Goal: Contribute content: Add original content to the website for others to see

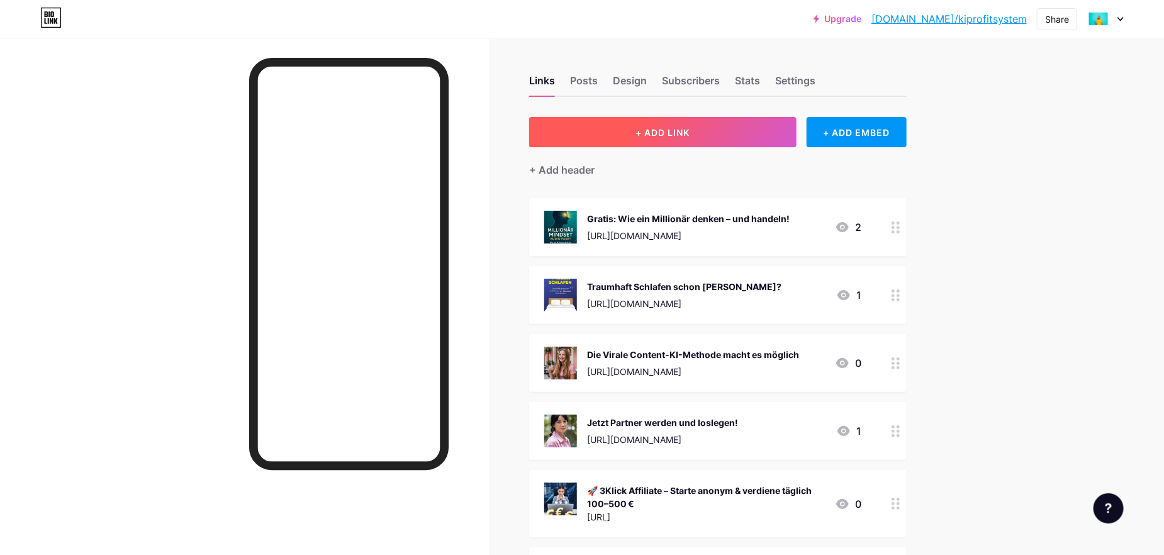
click at [695, 133] on button "+ ADD LINK" at bounding box center [662, 132] width 267 height 30
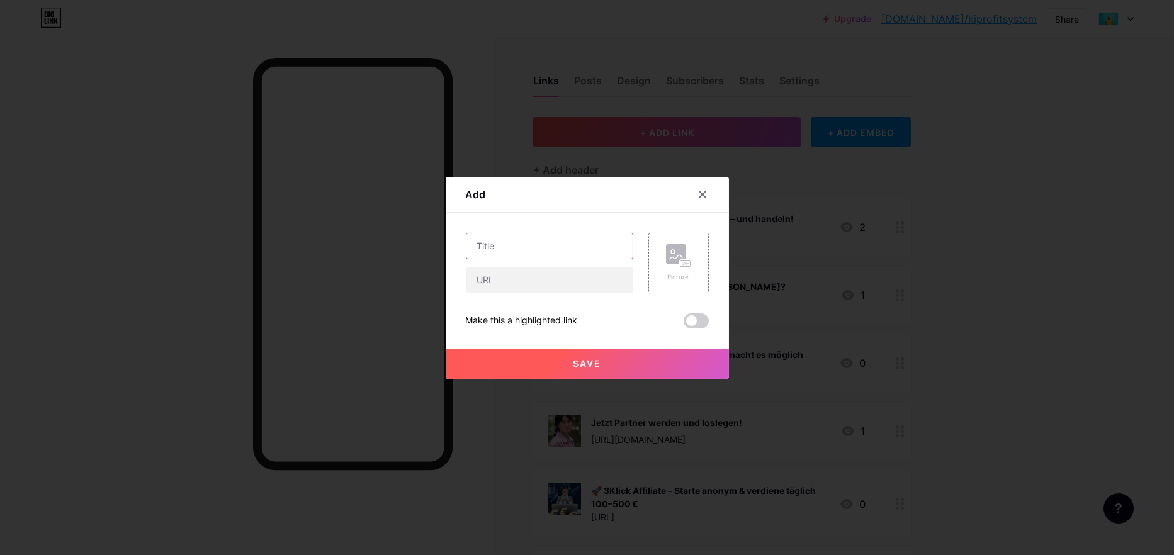
click at [507, 243] on input "text" at bounding box center [549, 246] width 166 height 25
paste input "✅ Nur ein KI-System, das für dich Hörbücher erstellt UND sie veröffentlicht"
drag, startPoint x: 532, startPoint y: 254, endPoint x: 432, endPoint y: 266, distance: 100.8
click at [432, 266] on div "Add Content YouTube Play YouTube video without leaving your page. ADD Vimeo Pla…" at bounding box center [587, 277] width 1174 height 555
click at [614, 246] on input "✅ Nur ein KI-System, das für dich Hörbücher erstellt UND sie veröffentlicht" at bounding box center [549, 246] width 166 height 25
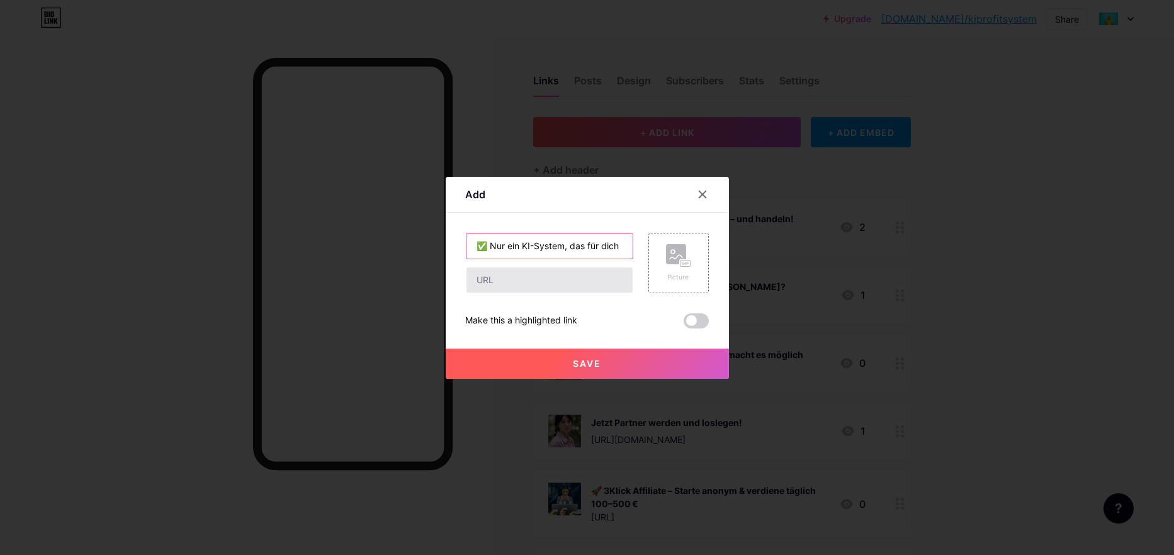
type input "✅ Nur ein KI-System, das für dich Hörbücher erstellt UND sie veröffentlicht"
click at [498, 279] on input "text" at bounding box center [549, 279] width 166 height 25
click at [495, 280] on input "text" at bounding box center [549, 279] width 166 height 25
paste input "[URL][DOMAIN_NAME]"
type input "[URL][DOMAIN_NAME]"
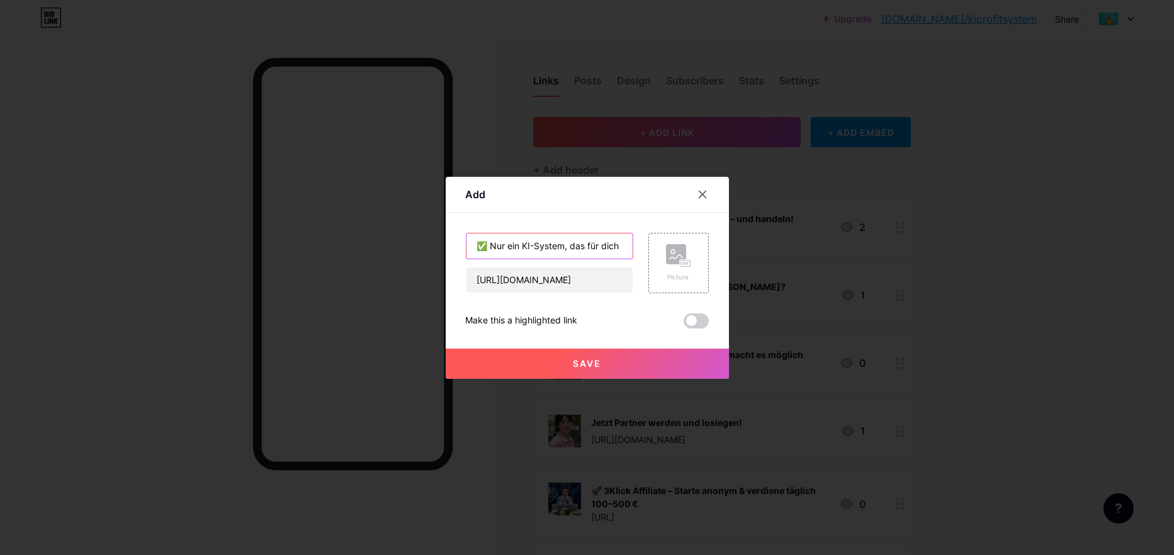
click at [578, 244] on input "✅ Nur ein KI-System, das für dich Hörbücher erstellt UND sie veröffentlicht" at bounding box center [549, 246] width 166 height 25
drag, startPoint x: 605, startPoint y: 247, endPoint x: 643, endPoint y: 247, distance: 38.4
click at [643, 247] on div "✅ Nur ein KI-System, das für dich Hörbücher erstellt UND sie veröffentlicht [UR…" at bounding box center [587, 263] width 243 height 60
click at [624, 247] on input "✅ Nur ein KI-System, das für dich Hörbücher erstellt UND sie veröffentlicht" at bounding box center [549, 246] width 166 height 25
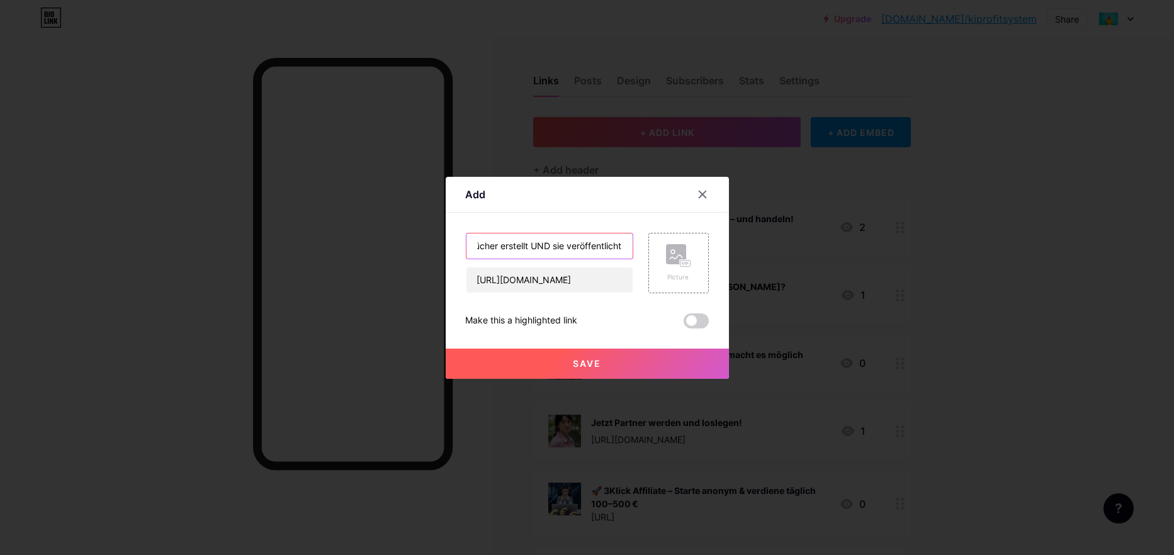
click at [622, 246] on input "✅ Nur ein KI-System, das für dich Hörbücher erstellt UND sie veröffentlicht" at bounding box center [549, 246] width 166 height 25
type input "✅ Nur ein KI-System, das für dich Hörbücher erstellt UND sie veröffentlicht !"
click at [682, 254] on rect at bounding box center [676, 254] width 20 height 20
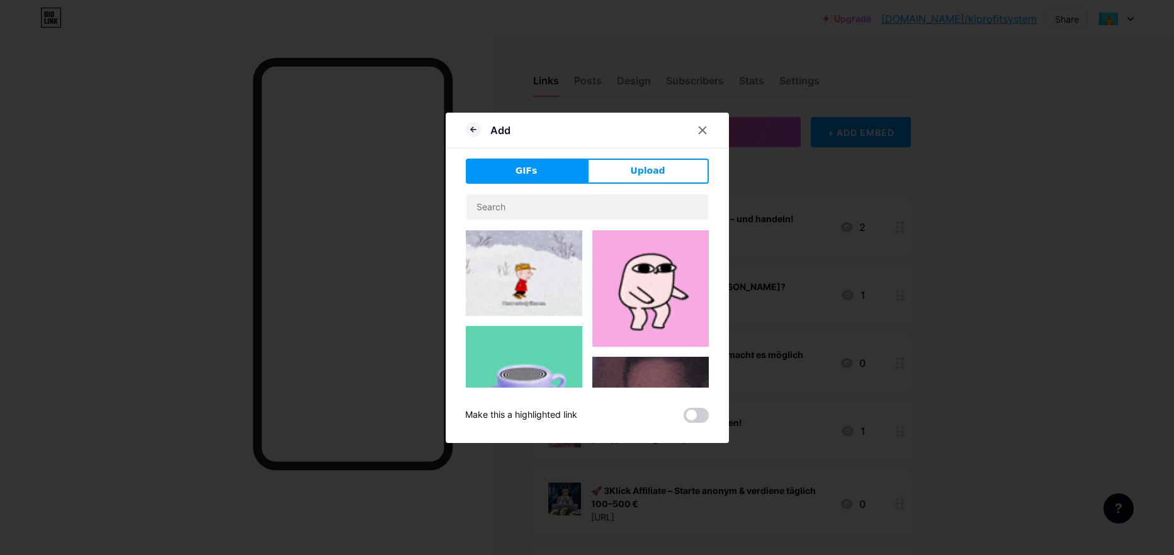
click at [620, 164] on button "Upload" at bounding box center [647, 171] width 121 height 25
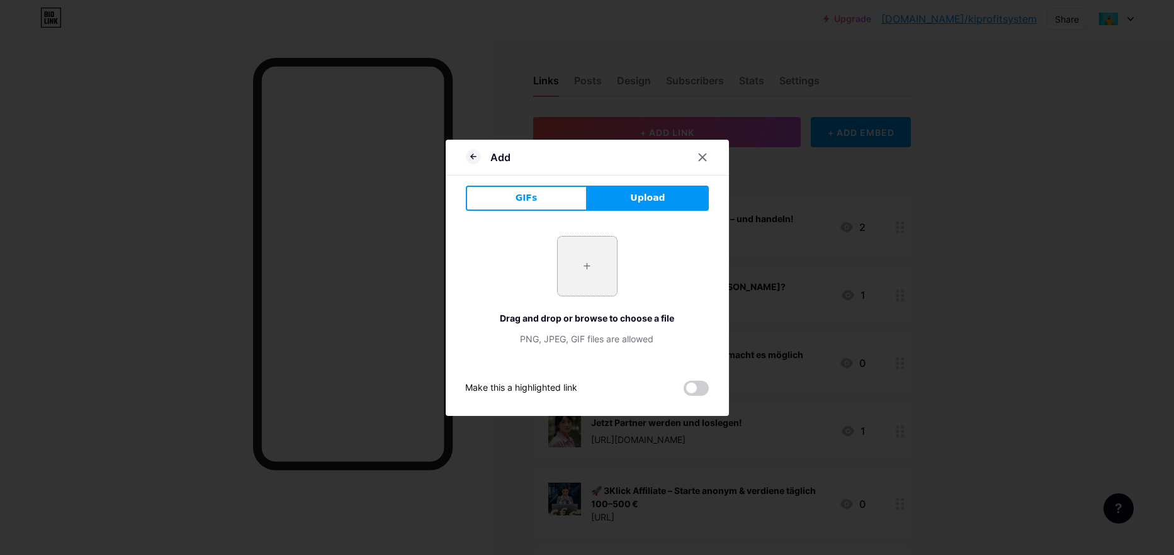
click at [588, 265] on input "file" at bounding box center [587, 266] width 59 height 59
type input "C:\fakepath\BOX-01.png"
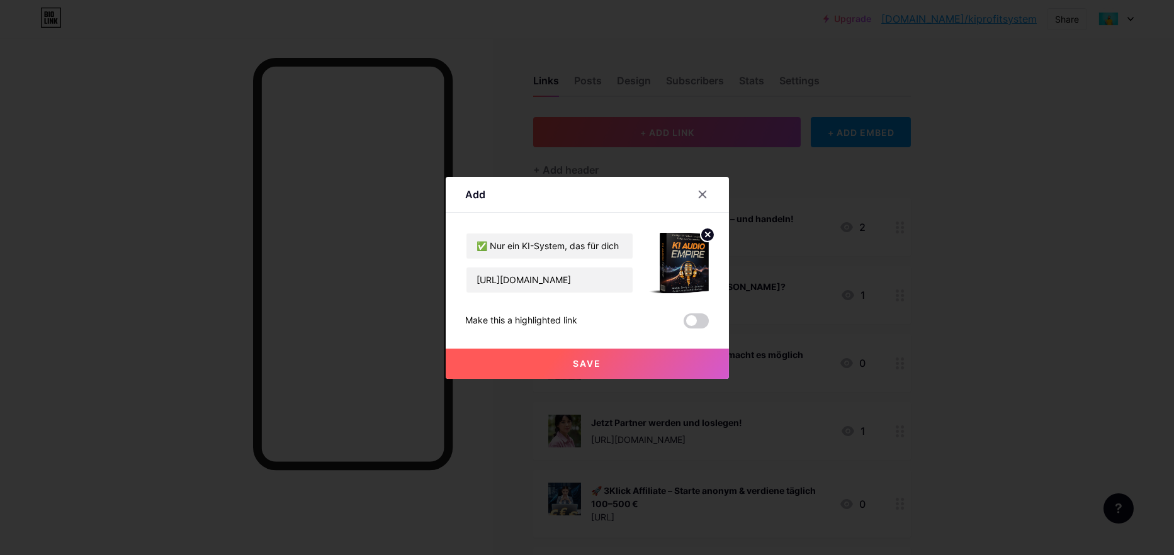
click at [699, 323] on span at bounding box center [696, 320] width 25 height 15
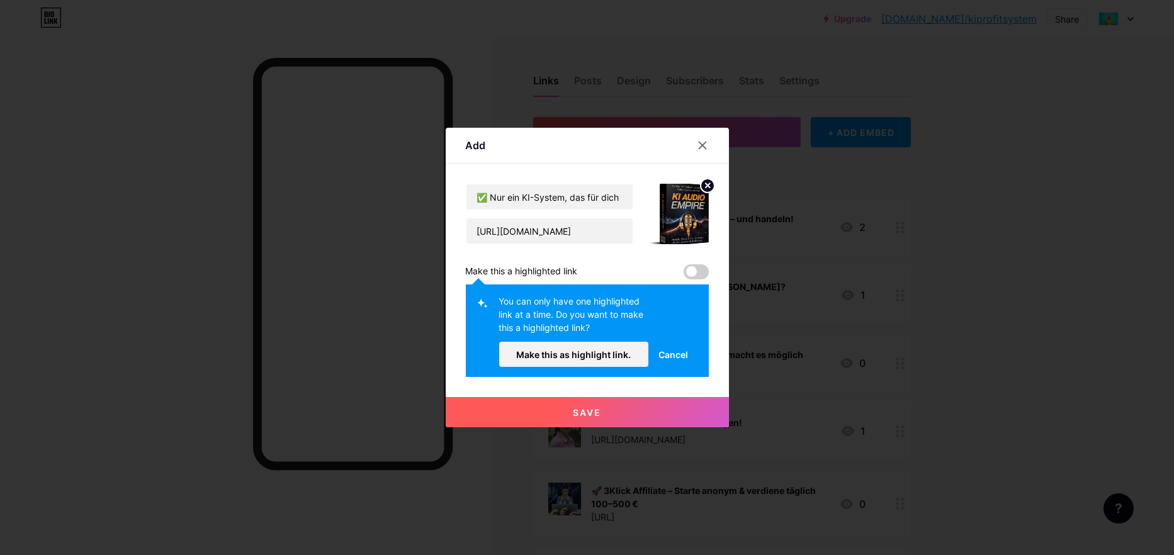
click at [705, 271] on span at bounding box center [696, 271] width 25 height 15
click at [693, 271] on span at bounding box center [696, 271] width 25 height 15
click at [581, 412] on span "Save" at bounding box center [587, 412] width 28 height 11
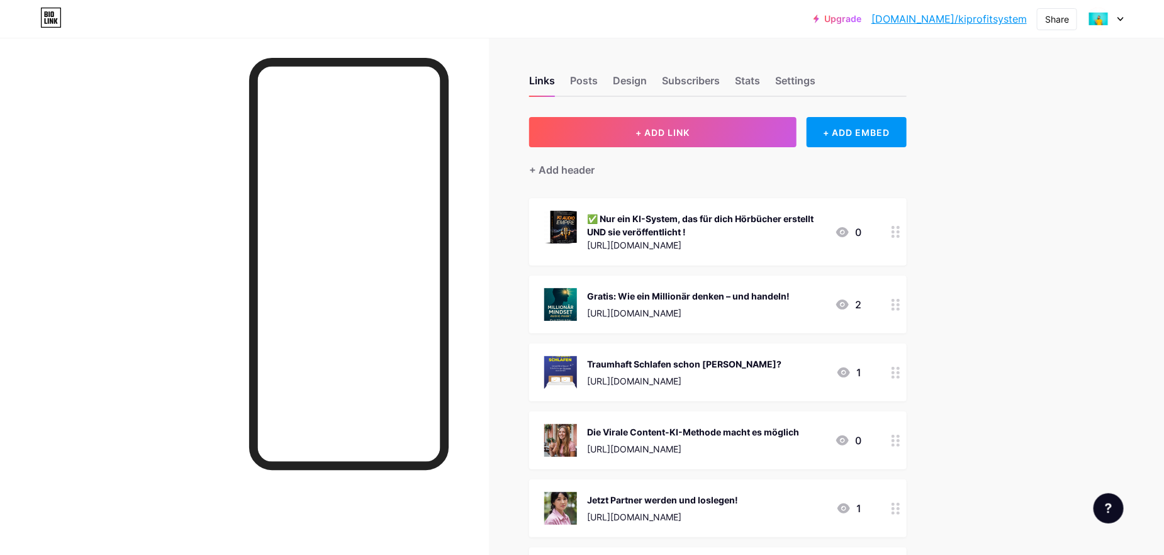
click at [674, 437] on div "Die Virale Content-KI-Methode macht es möglich" at bounding box center [693, 431] width 212 height 13
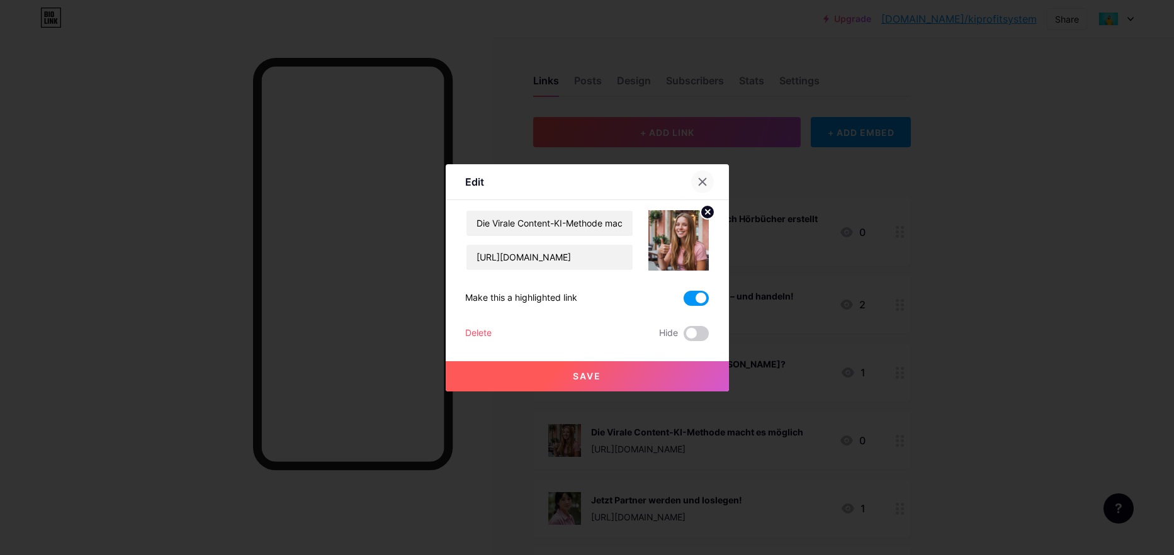
click at [706, 188] on div at bounding box center [702, 182] width 23 height 23
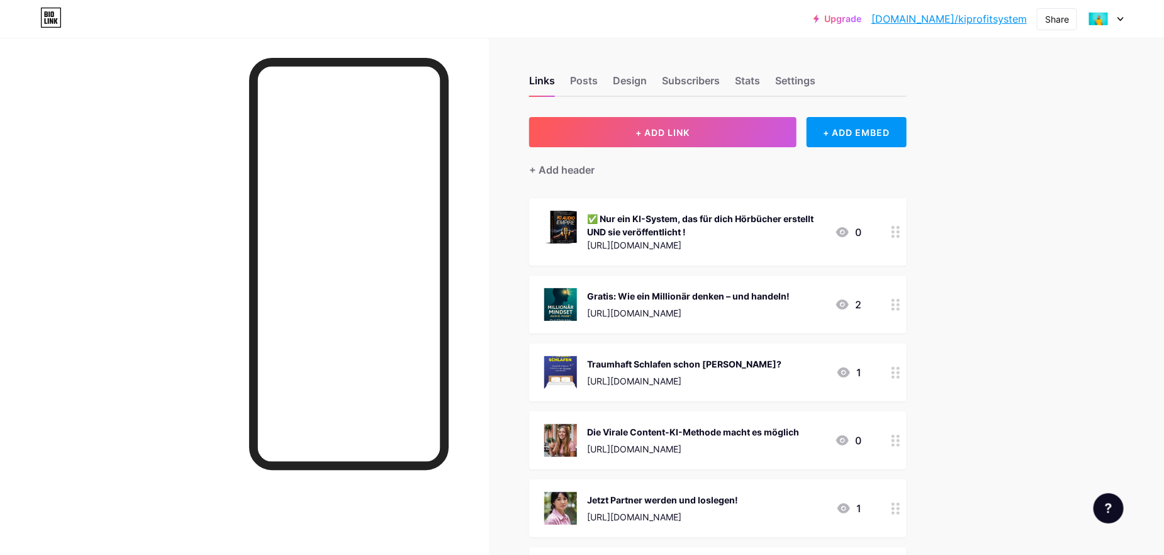
click at [722, 432] on div "Die Virale Content-KI-Methode macht es möglich" at bounding box center [693, 431] width 212 height 13
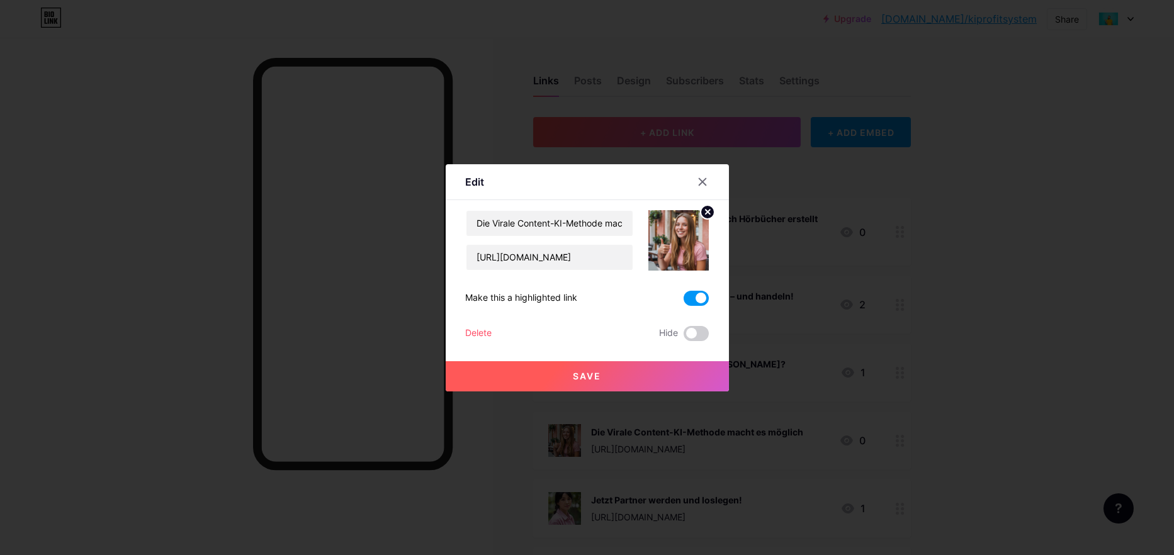
click at [695, 299] on span at bounding box center [696, 298] width 25 height 15
click at [684, 301] on input "checkbox" at bounding box center [684, 301] width 0 height 0
click at [597, 380] on span "Save" at bounding box center [587, 376] width 28 height 11
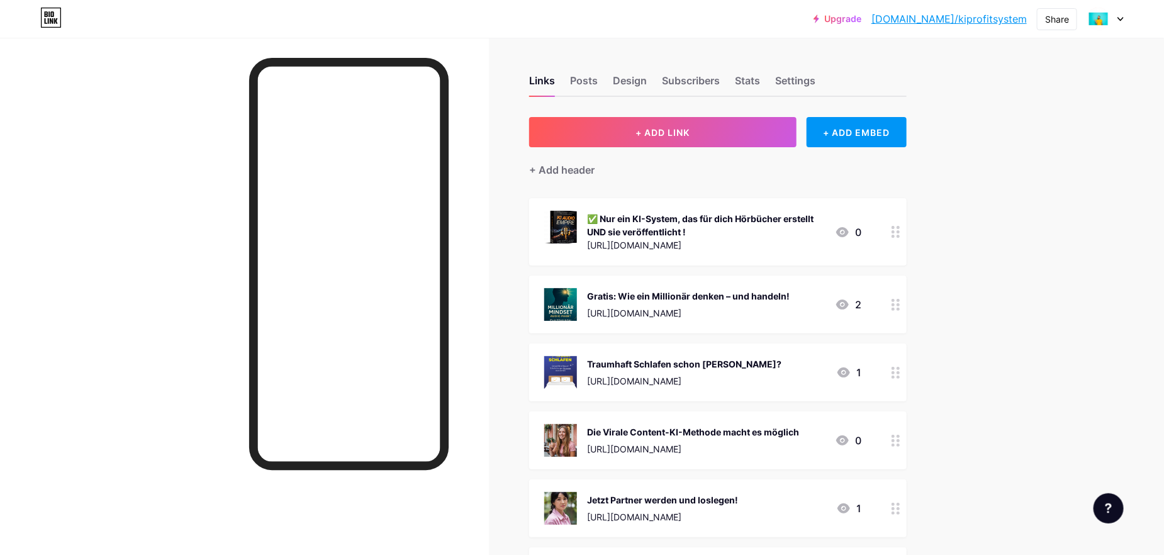
click at [671, 228] on div "✅ Nur ein KI-System, das für dich Hörbücher erstellt UND sie veröffentlicht !" at bounding box center [706, 225] width 238 height 26
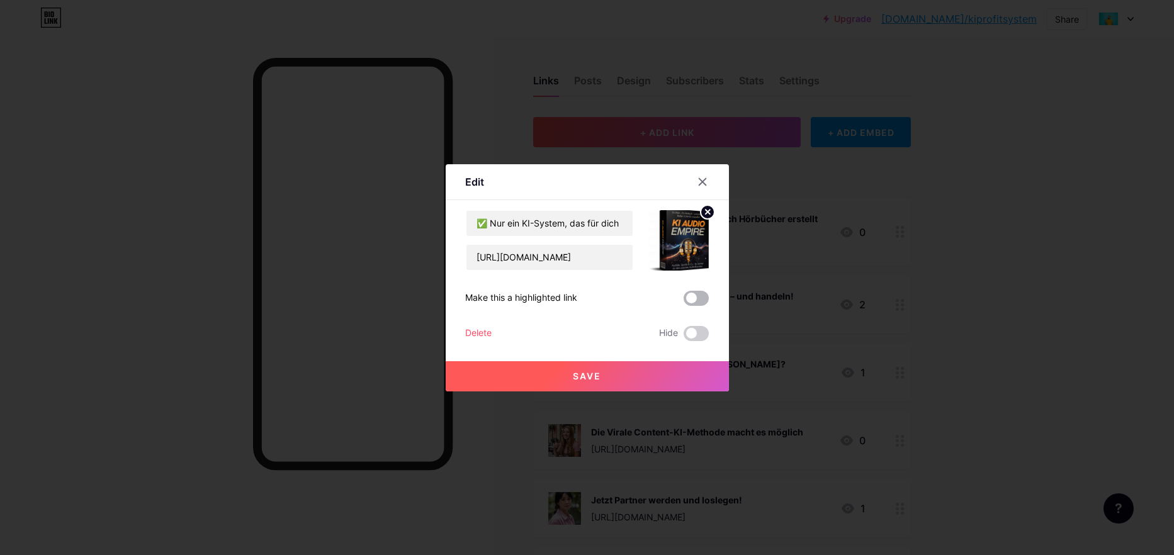
click at [696, 298] on span at bounding box center [696, 298] width 25 height 15
click at [684, 301] on input "checkbox" at bounding box center [684, 301] width 0 height 0
click at [577, 368] on button "Save" at bounding box center [587, 376] width 283 height 30
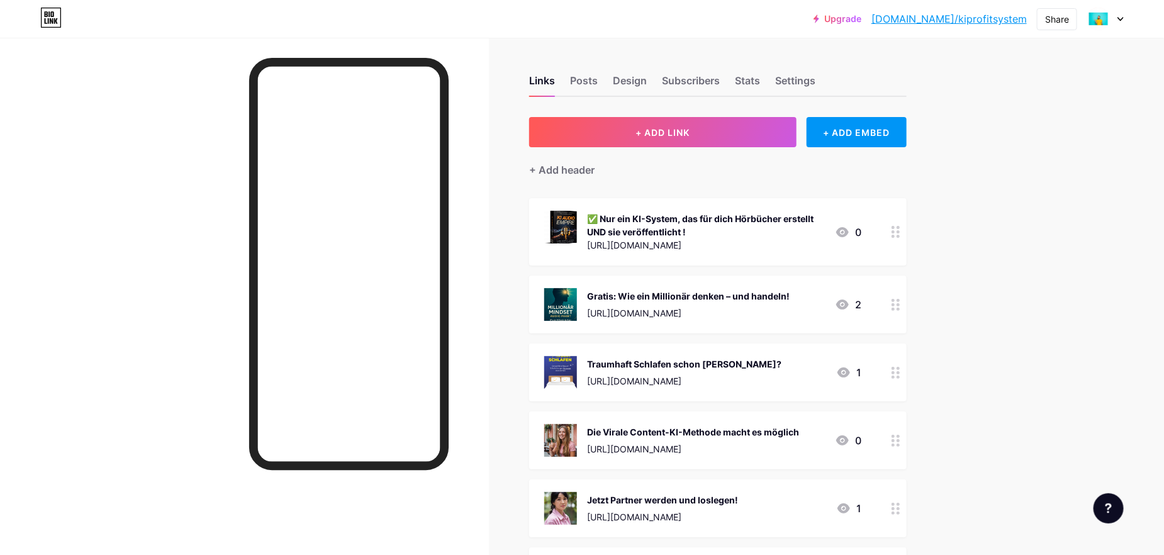
click at [1000, 18] on link "[DOMAIN_NAME]/kiprofitsystem" at bounding box center [949, 18] width 155 height 15
click at [645, 438] on div "Die Virale Content-KI-Methode macht es möglich [URL][DOMAIN_NAME]" at bounding box center [693, 440] width 212 height 33
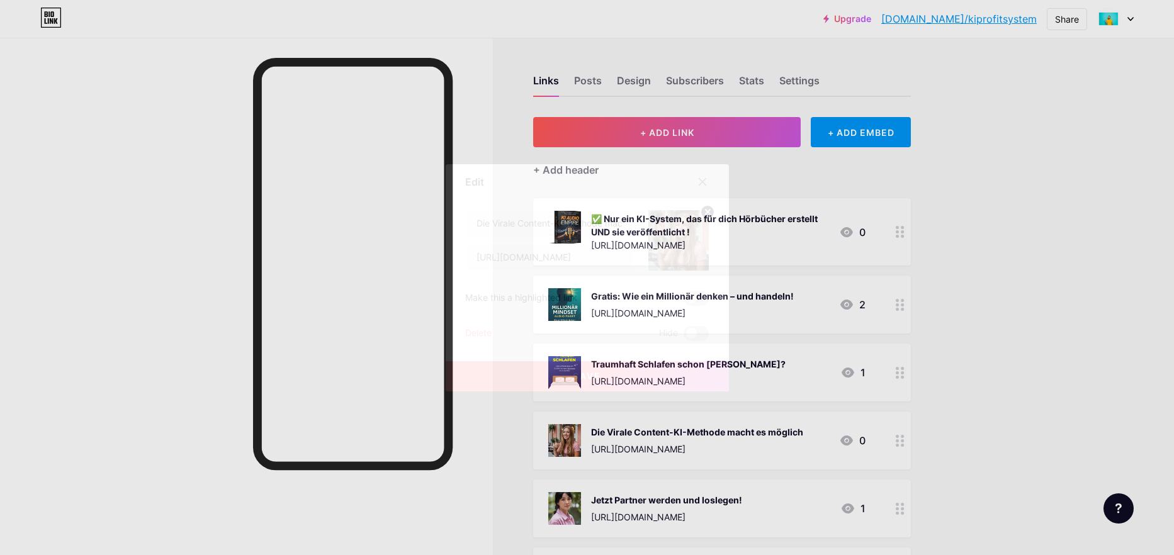
click at [701, 301] on span at bounding box center [696, 298] width 25 height 15
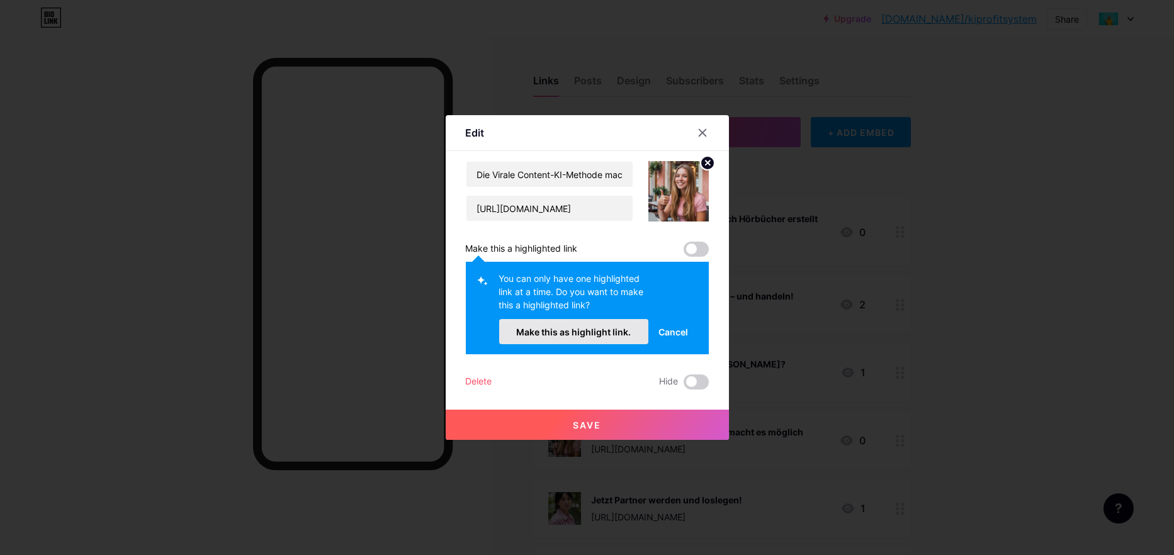
click at [570, 330] on span "Make this as highlight link." at bounding box center [573, 332] width 115 height 11
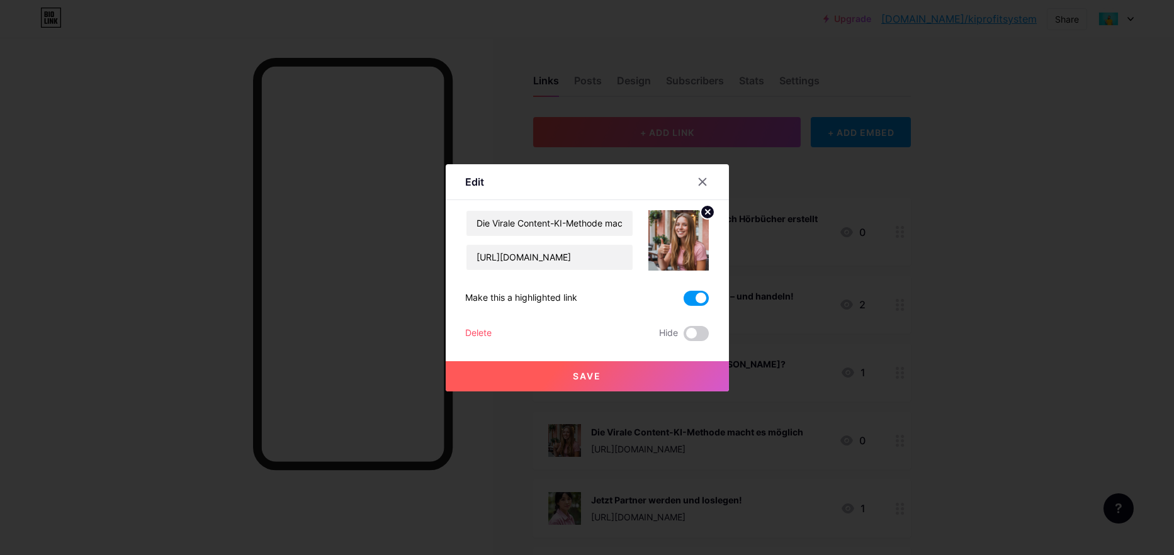
click at [603, 372] on button "Save" at bounding box center [587, 376] width 283 height 30
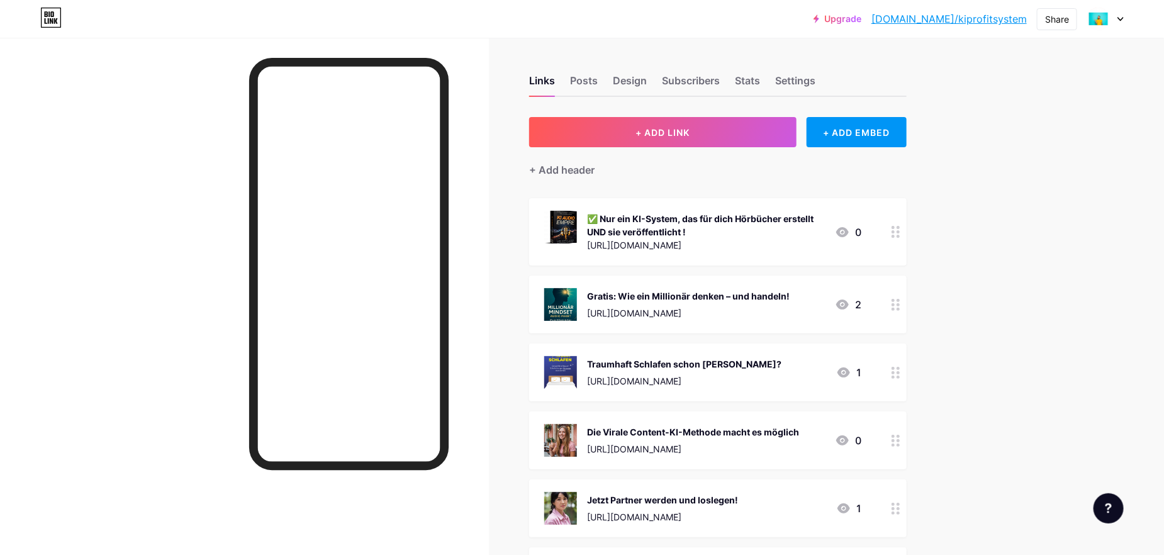
click at [1121, 17] on icon at bounding box center [1121, 19] width 6 height 4
click at [950, 18] on link "[DOMAIN_NAME]/kiprofitsystem" at bounding box center [949, 18] width 155 height 15
click at [702, 427] on div "Die Virale Content-KI-Methode macht es möglich" at bounding box center [693, 431] width 212 height 13
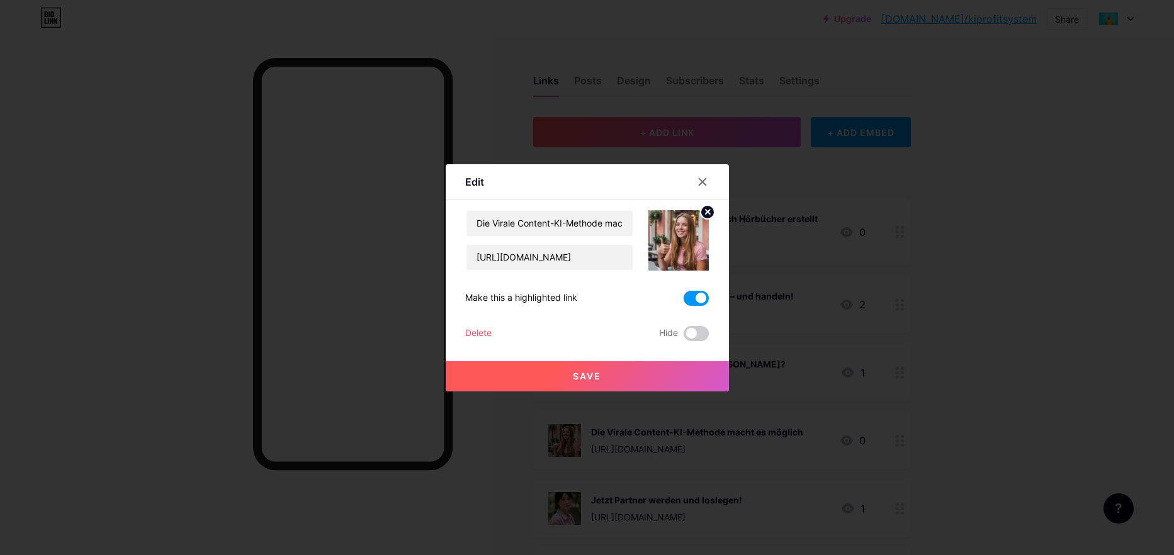
click at [685, 296] on span at bounding box center [696, 298] width 25 height 15
click at [684, 301] on input "checkbox" at bounding box center [684, 301] width 0 height 0
click at [582, 371] on span "Save" at bounding box center [587, 376] width 28 height 11
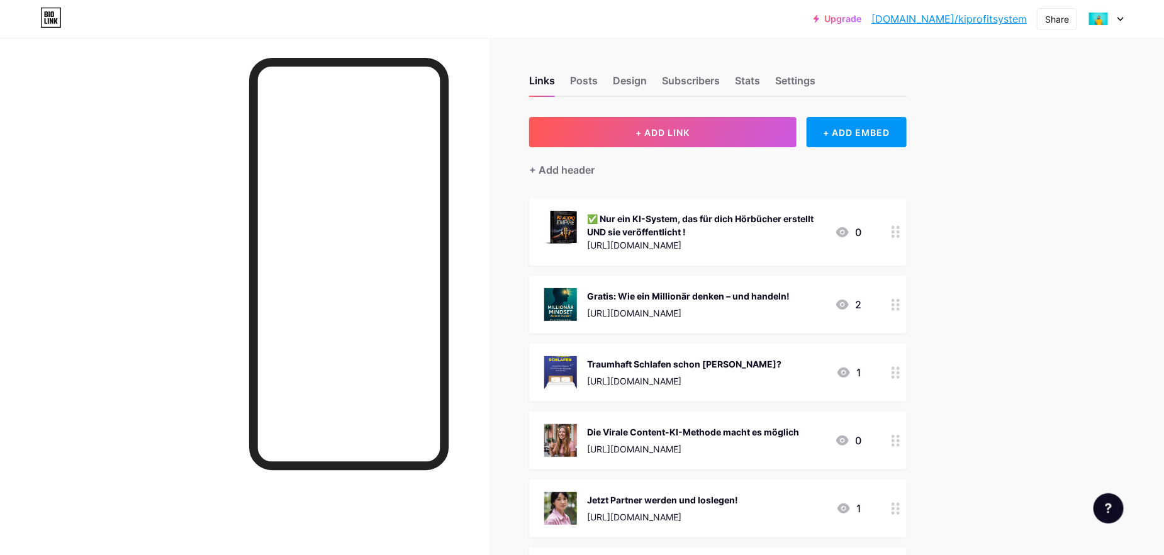
click at [725, 219] on div "✅ Nur ein KI-System, das für dich Hörbücher erstellt UND sie veröffentlicht !" at bounding box center [706, 225] width 238 height 26
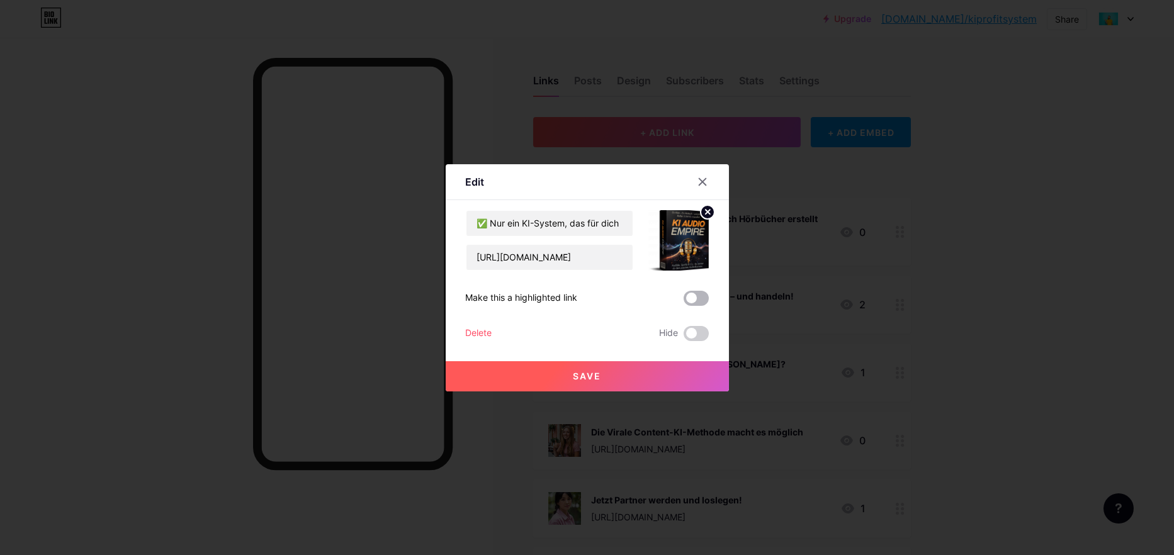
click at [691, 295] on span at bounding box center [696, 298] width 25 height 15
click at [684, 301] on input "checkbox" at bounding box center [684, 301] width 0 height 0
click at [595, 376] on span "Save" at bounding box center [587, 376] width 28 height 11
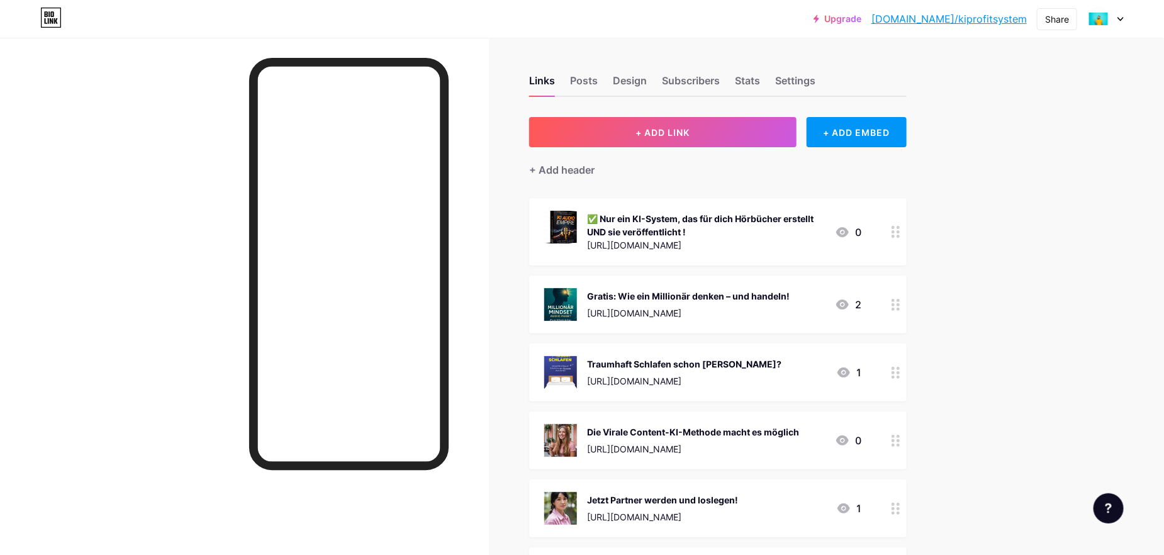
click at [1018, 18] on link "[DOMAIN_NAME]/kiprofitsystem" at bounding box center [949, 18] width 155 height 15
click at [1118, 17] on icon at bounding box center [1121, 19] width 6 height 4
click at [1008, 172] on li "Logout" at bounding box center [1045, 177] width 156 height 34
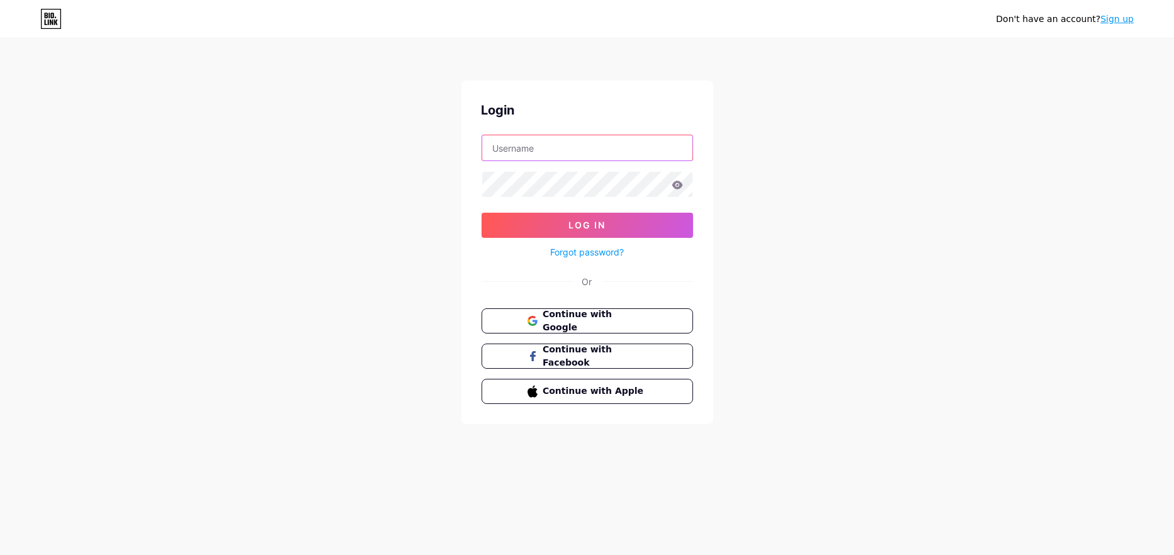
type input "[EMAIL_ADDRESS][DOMAIN_NAME]"
